Goal: Information Seeking & Learning: Learn about a topic

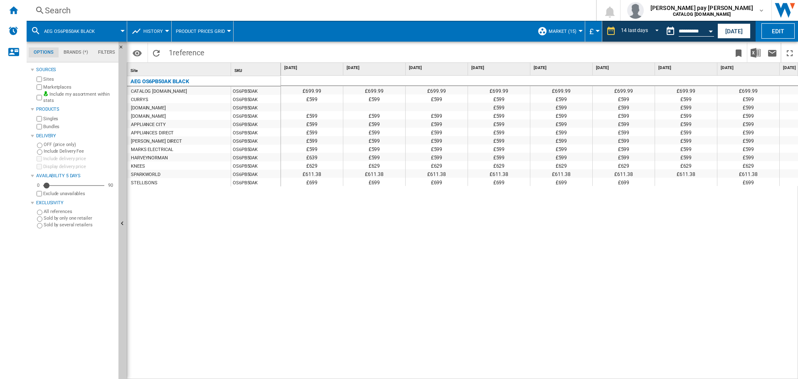
scroll to position [0, 418]
click at [112, 13] on div "Search" at bounding box center [309, 11] width 529 height 12
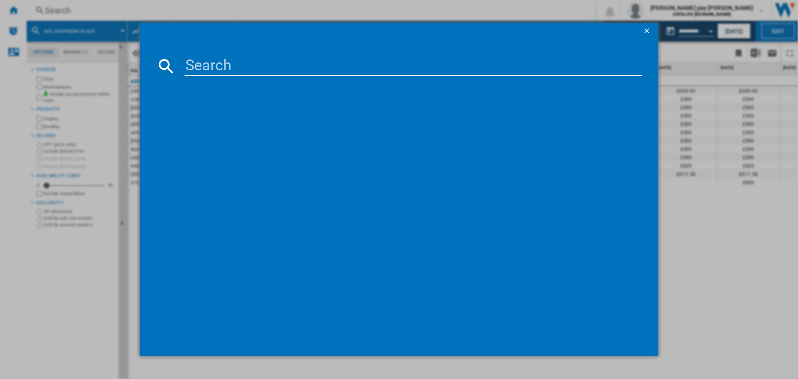
click at [184, 56] on div at bounding box center [398, 66] width 485 height 20
click at [195, 62] on input at bounding box center [412, 66] width 457 height 20
paste input "LFR61144B"
type input "LFR61144B"
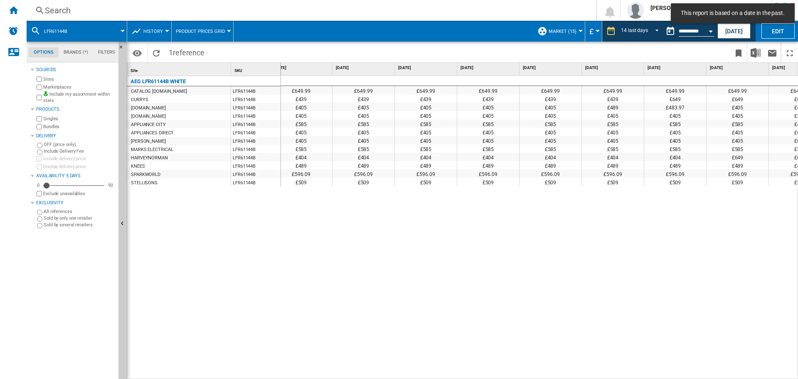
scroll to position [0, 418]
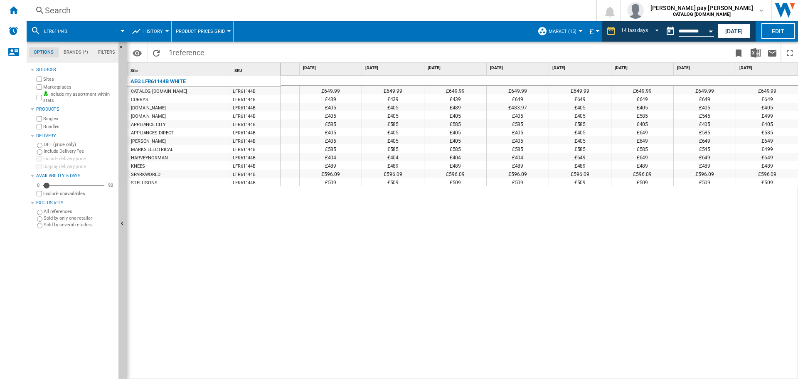
click at [707, 30] on button "Open calendar" at bounding box center [710, 29] width 15 height 15
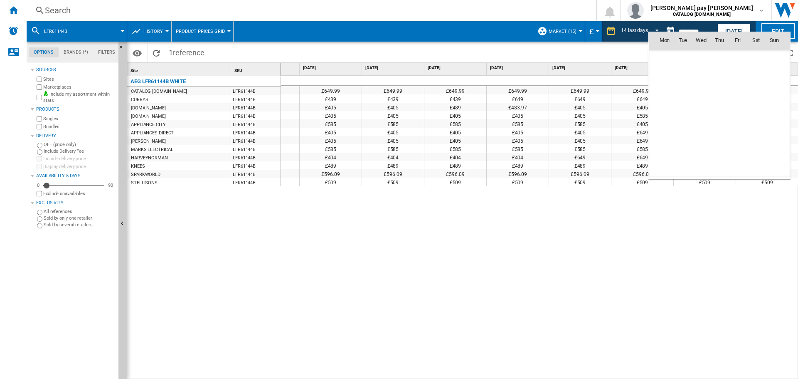
scroll to position [3964, 0]
click at [684, 77] on span "2" at bounding box center [682, 76] width 17 height 17
type input "**********"
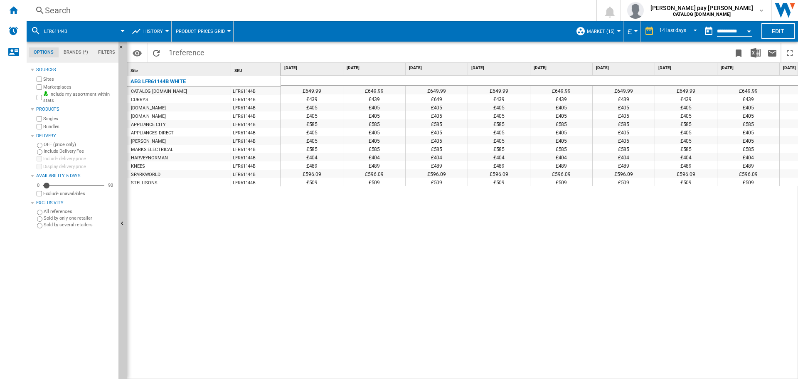
scroll to position [0, 418]
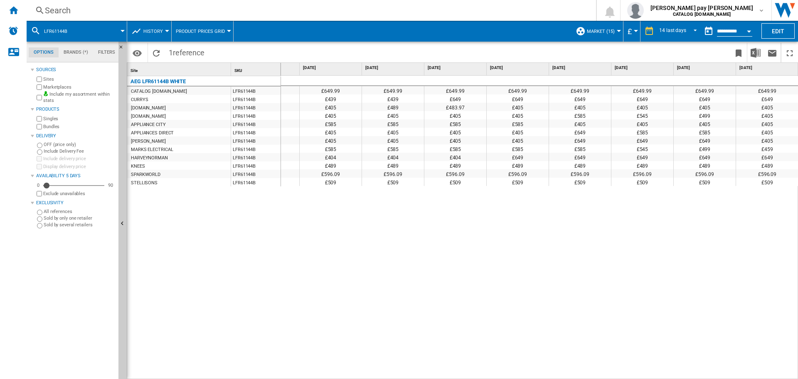
click at [52, 24] on button "LFR61144B" at bounding box center [60, 31] width 32 height 21
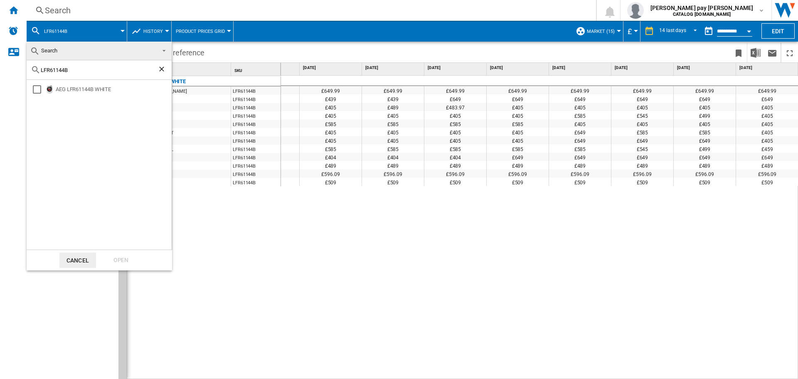
drag, startPoint x: 99, startPoint y: 70, endPoint x: 32, endPoint y: 70, distance: 66.5
click at [32, 70] on div "LFR61144B" at bounding box center [99, 70] width 145 height 20
click at [68, 70] on input "LFR61144uD" at bounding box center [99, 70] width 117 height 6
click at [84, 68] on input "LFR61144UD" at bounding box center [99, 70] width 117 height 6
type input "L"
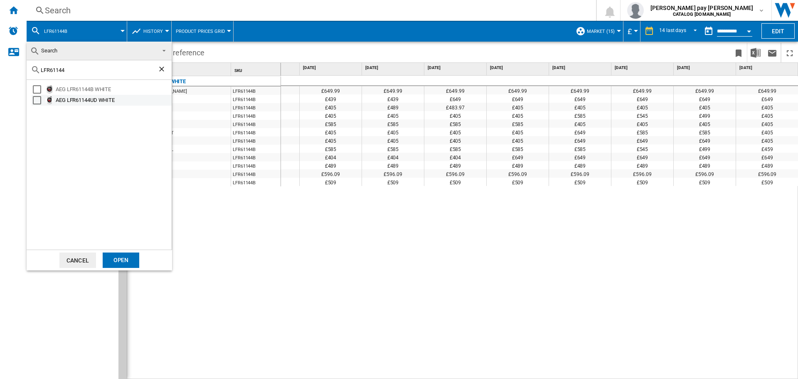
type input "LFR61144"
click at [37, 100] on div "Select" at bounding box center [37, 100] width 8 height 8
click at [37, 89] on div "Select" at bounding box center [37, 89] width 8 height 8
click at [126, 260] on div "Open" at bounding box center [121, 259] width 37 height 15
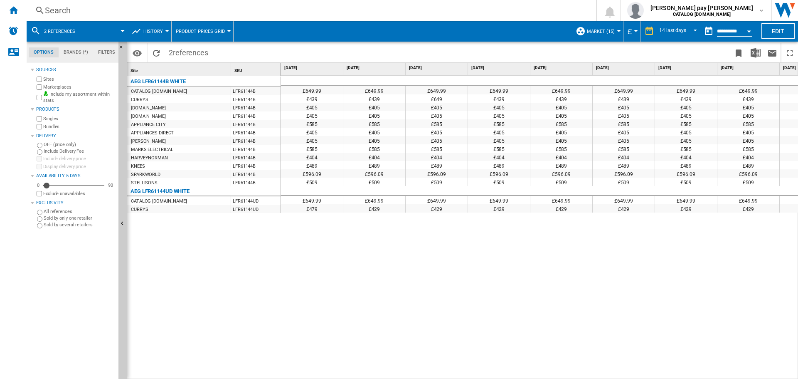
click at [345, 248] on div "£649.99 £649.99 £649.99 £649.99 £649.99 £649.99 £649.99 £649.99 £649.99 £649.99…" at bounding box center [539, 227] width 517 height 303
